Goal: Download file/media

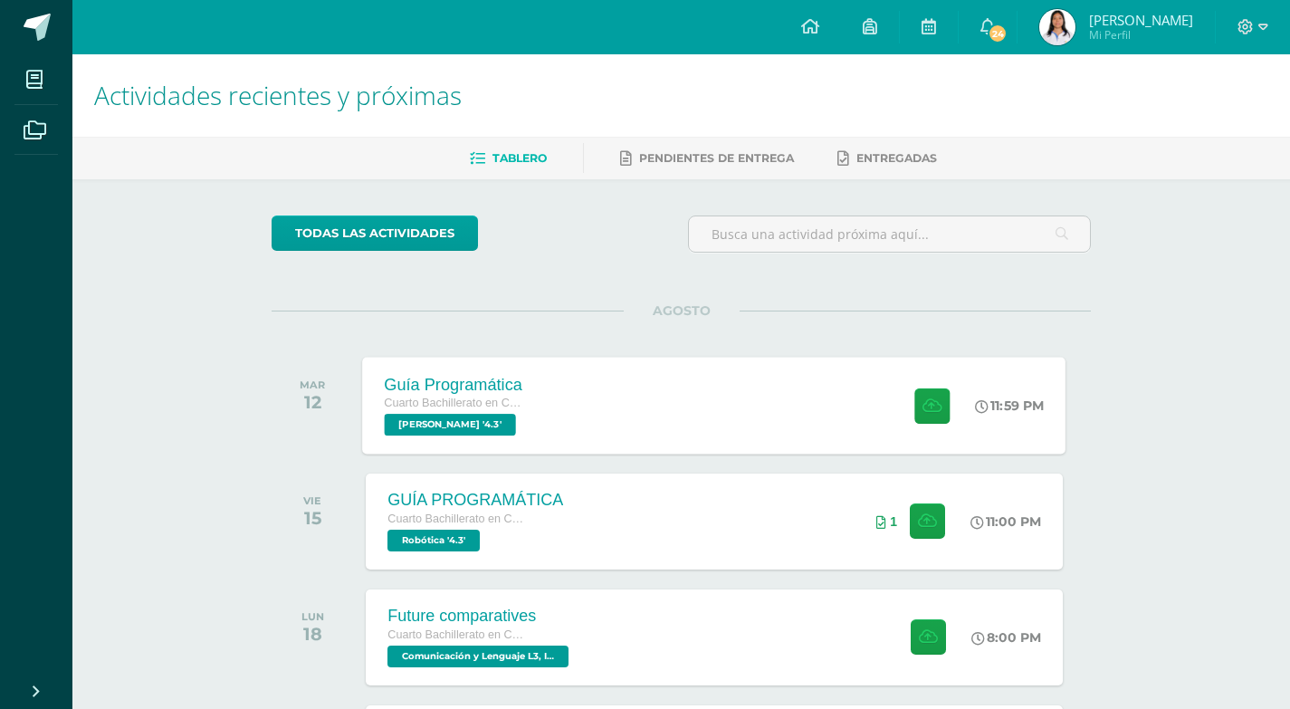
click at [556, 412] on div "Guía Programática Cuarto Bachillerato en Ciencias y Letras PEREL '4.3' 11:59 PM…" at bounding box center [714, 405] width 703 height 97
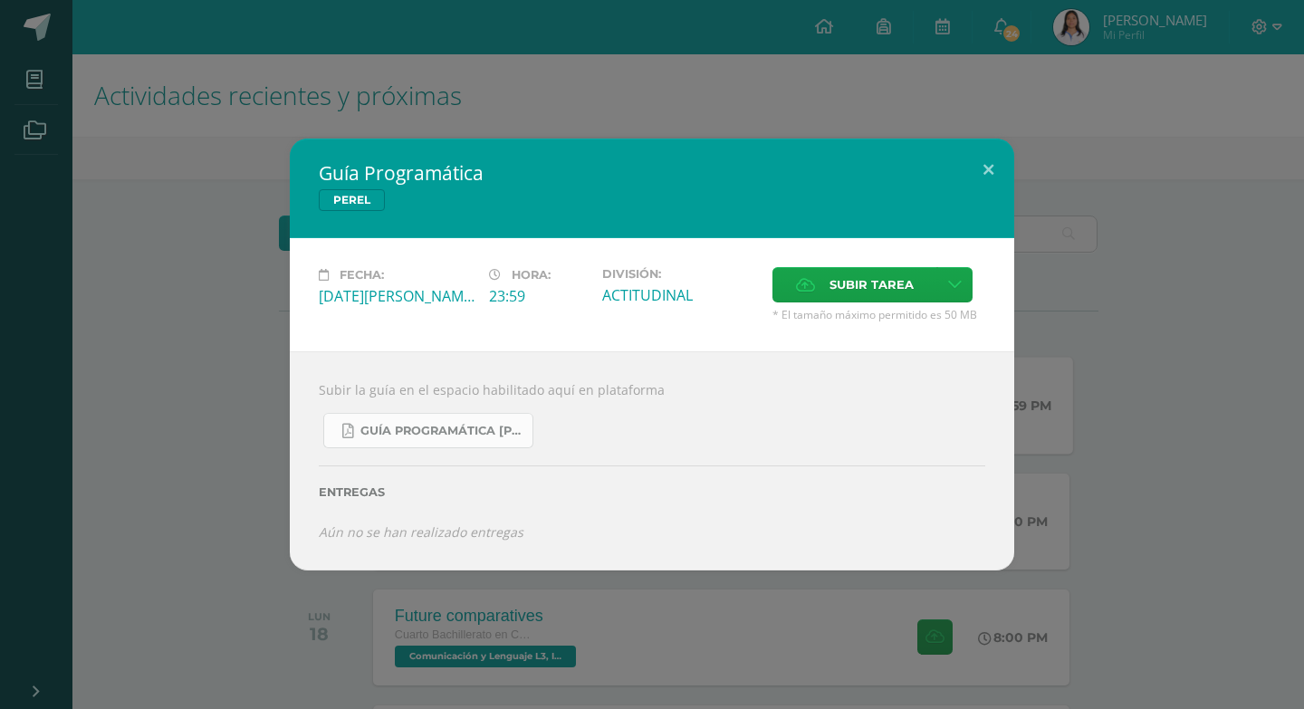
click at [421, 431] on span "Guía Programática PEREL 4to Bach - Bloque 3 - Profe. Julio Villatoro.pdf" at bounding box center [441, 431] width 163 height 14
click at [254, 228] on div "Guía Programática PEREL Fecha: Martes 12 de Agosto Hora: 23:59 División: ACTITU…" at bounding box center [651, 354] width 1289 height 431
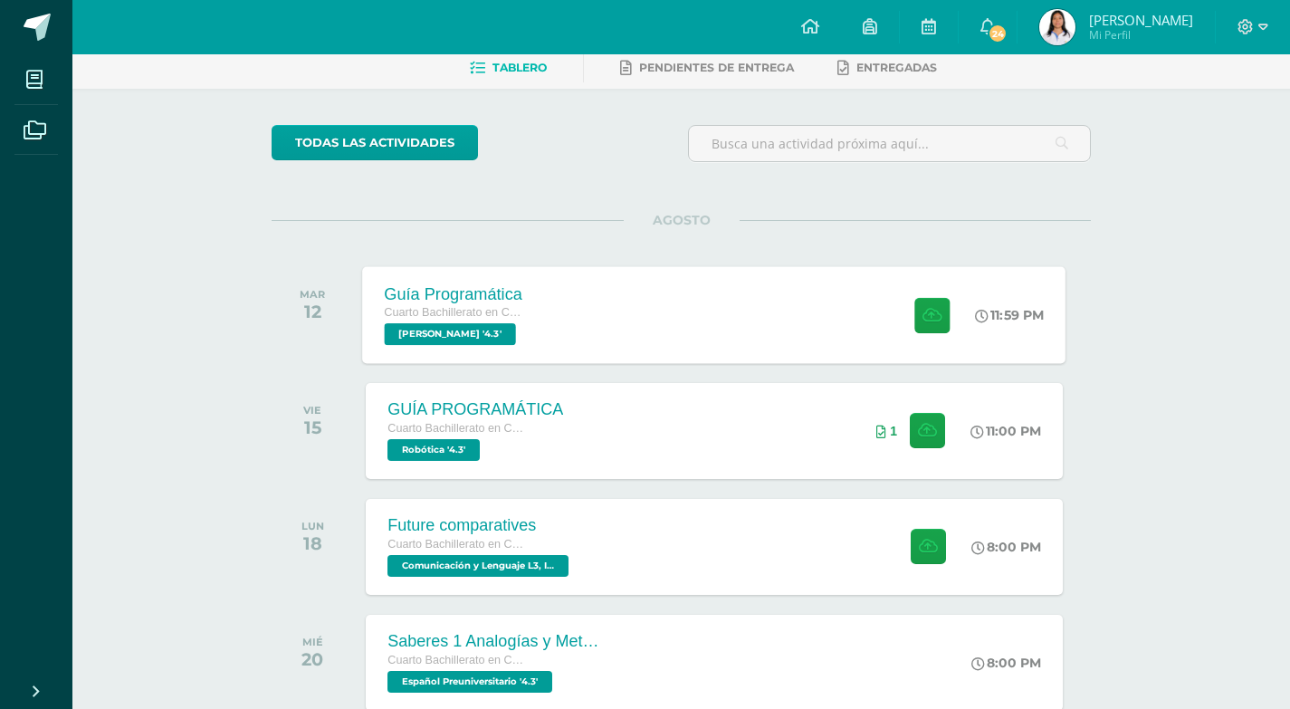
scroll to position [181, 0]
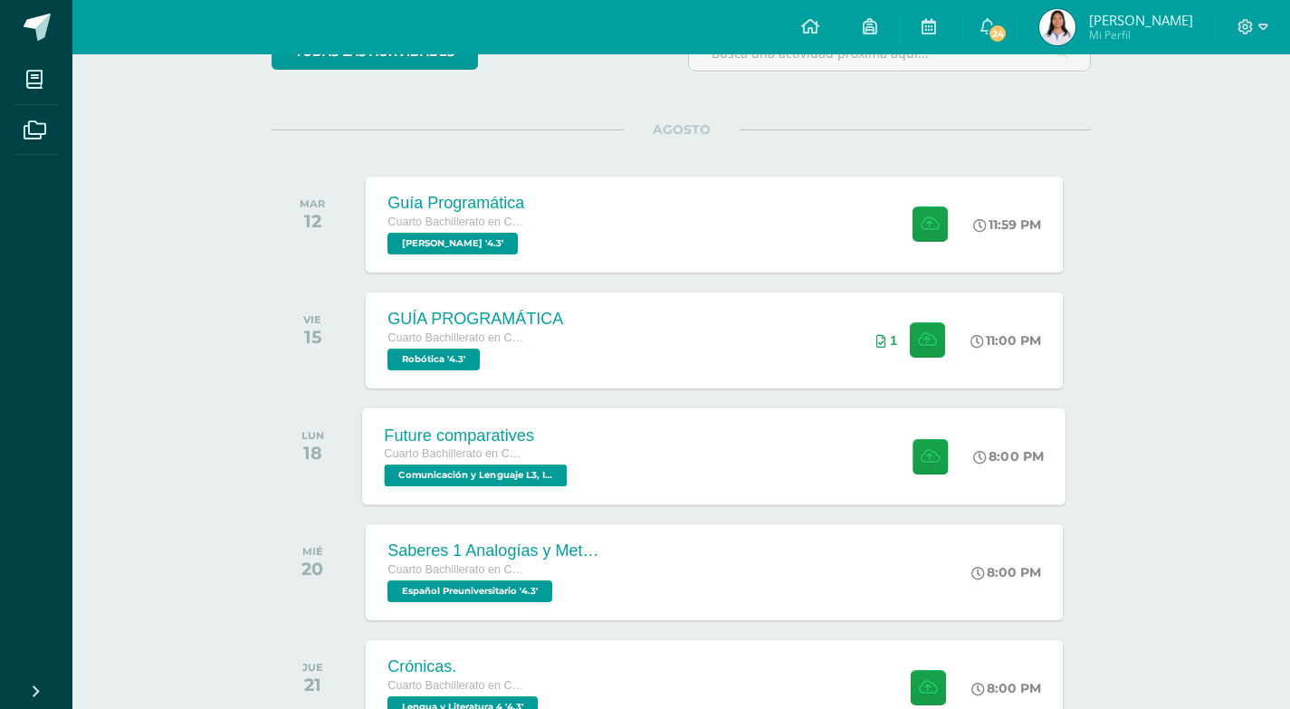
click at [649, 443] on div "Future comparatives Cuarto Bachillerato en Ciencias y Letras Comunicación y Len…" at bounding box center [714, 455] width 703 height 97
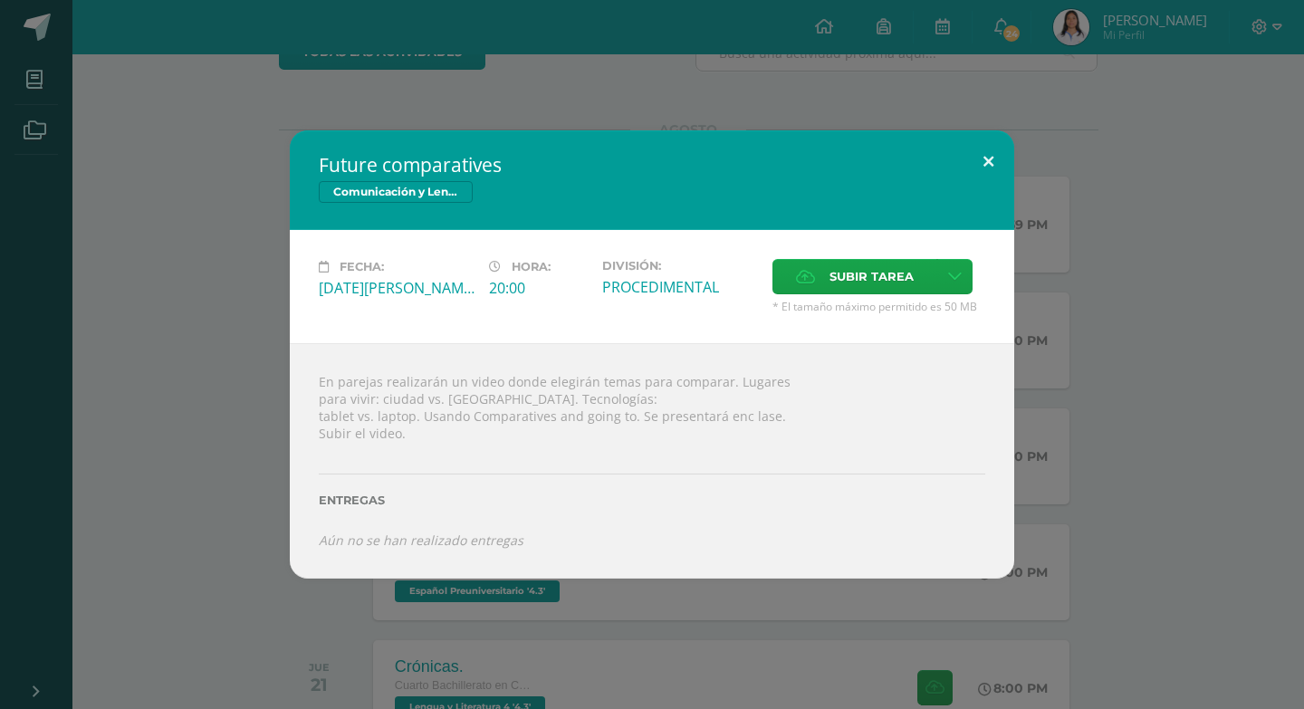
click at [981, 158] on button at bounding box center [988, 161] width 52 height 62
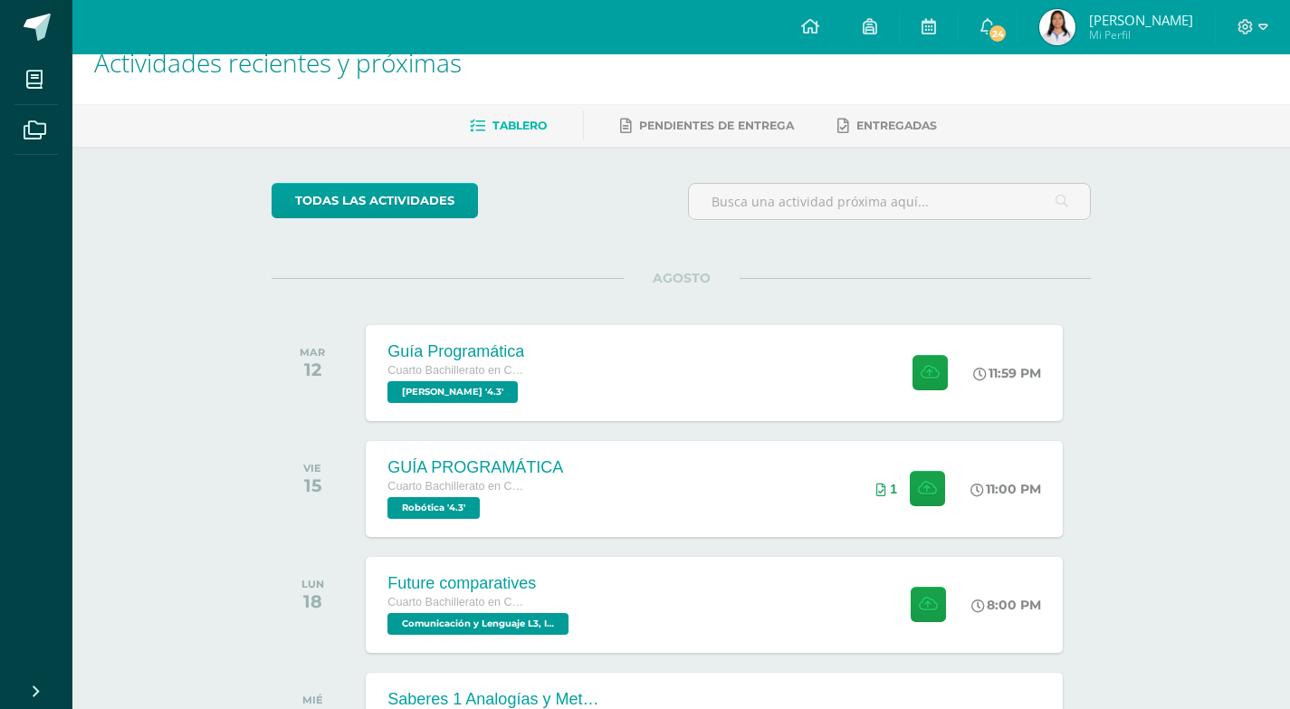
scroll to position [0, 0]
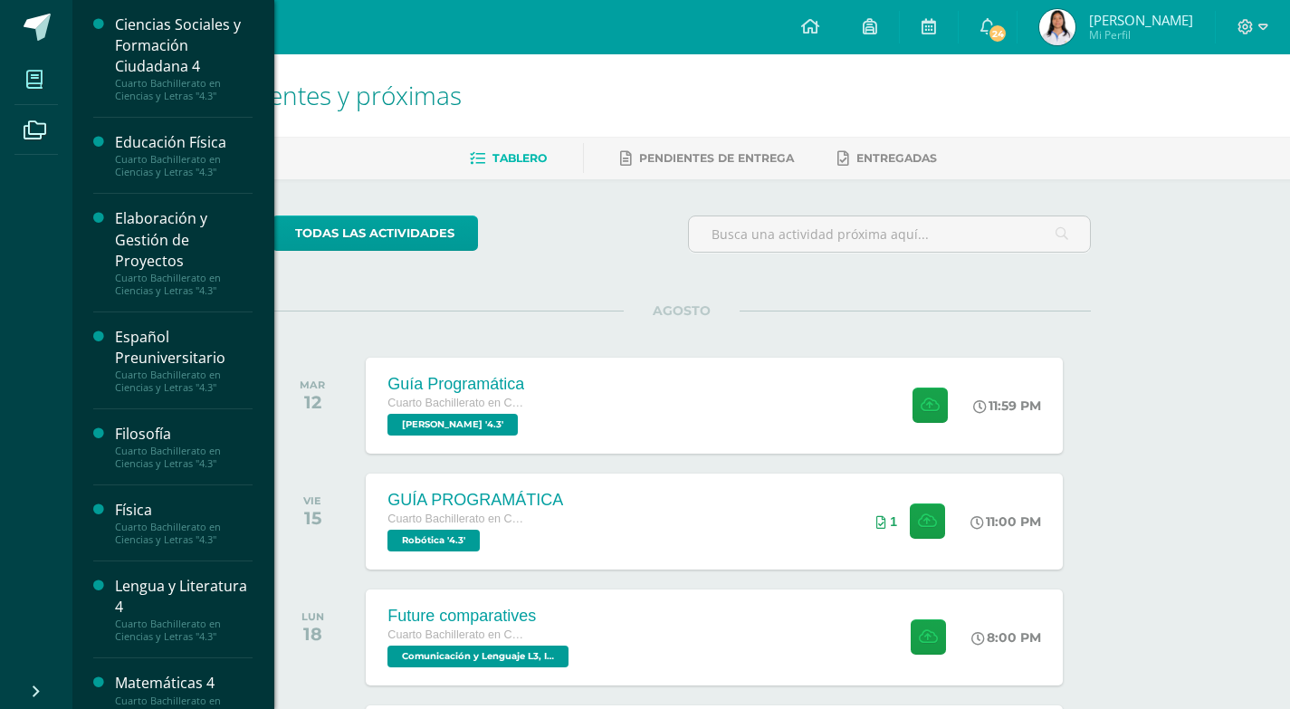
click at [27, 85] on icon at bounding box center [34, 80] width 16 height 18
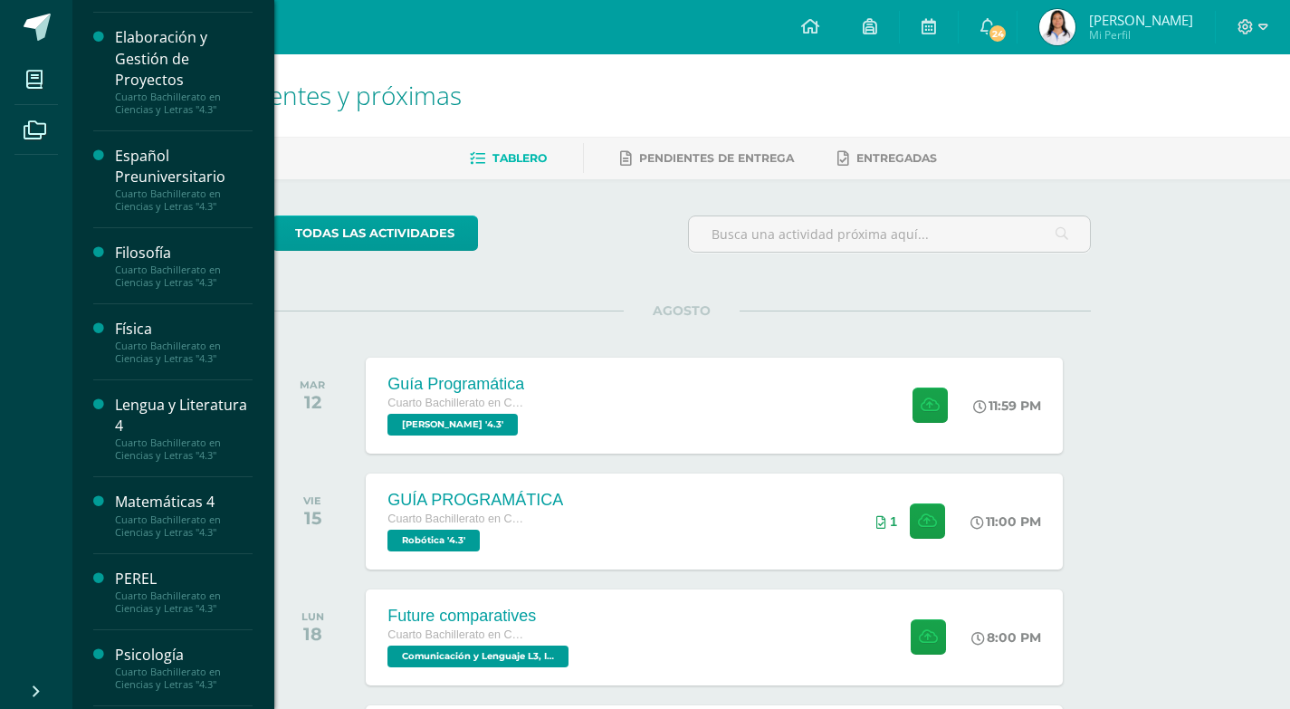
scroll to position [238, 0]
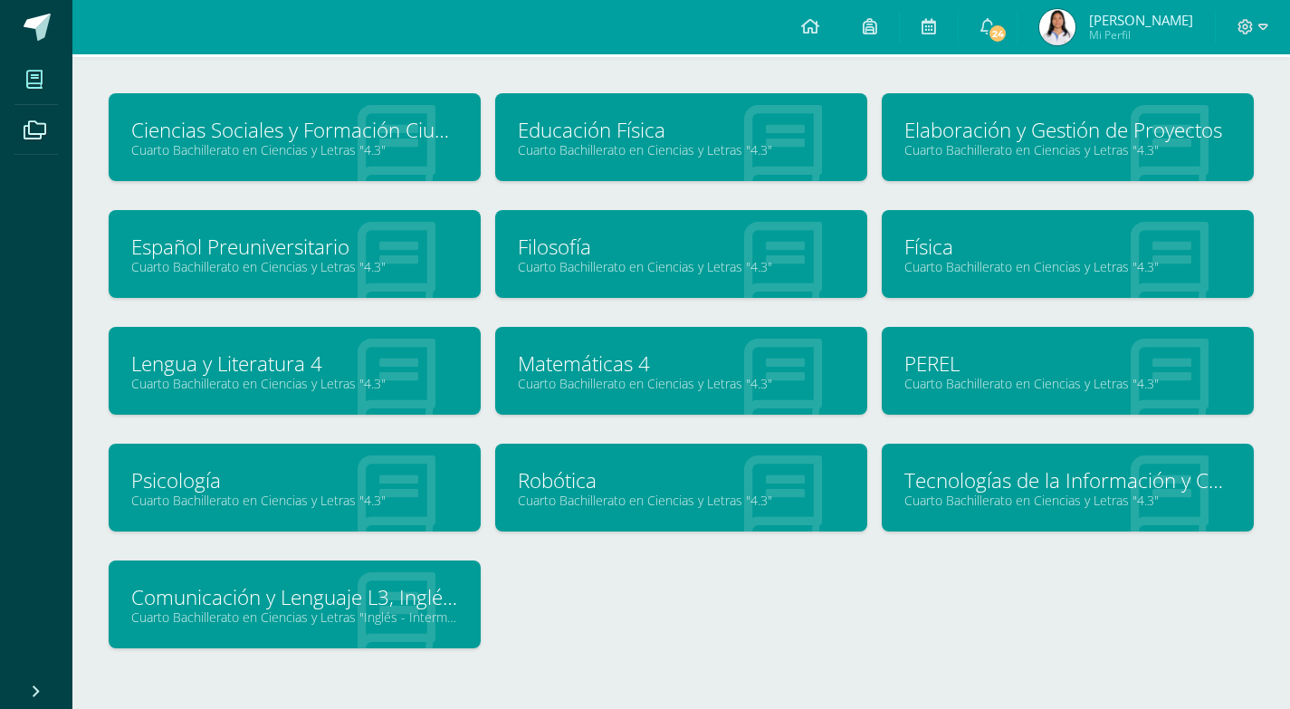
scroll to position [168, 0]
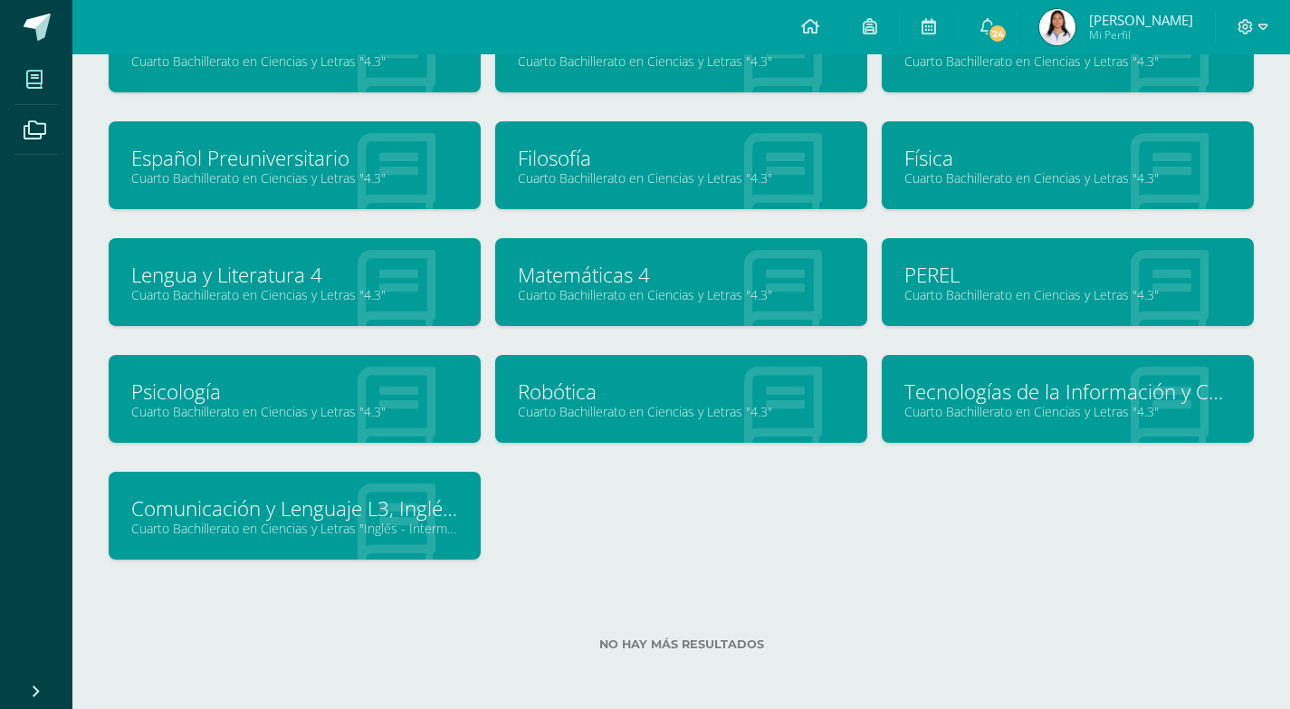
click at [372, 512] on link "Comunicación y Lenguaje L3, Inglés 4" at bounding box center [294, 508] width 327 height 28
